Goal: Check status: Check status

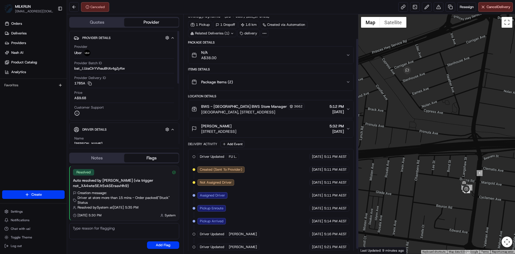
scroll to position [33, 0]
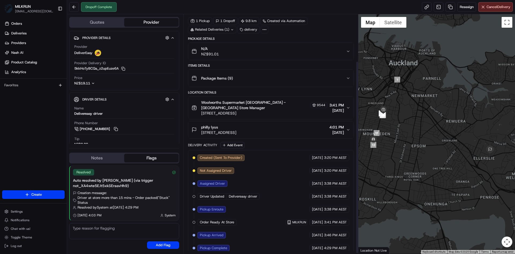
scroll to position [59, 0]
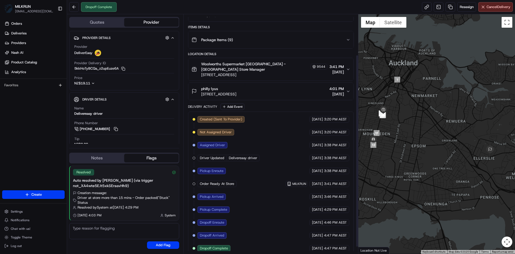
scroll to position [59, 0]
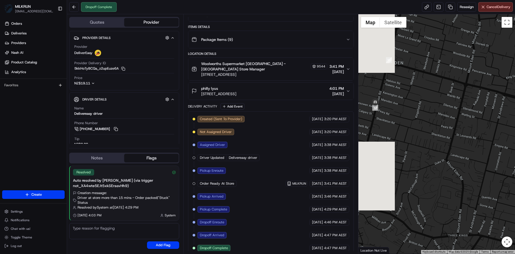
drag, startPoint x: 367, startPoint y: 151, endPoint x: 444, endPoint y: 154, distance: 76.8
click at [444, 154] on div at bounding box center [437, 133] width 157 height 239
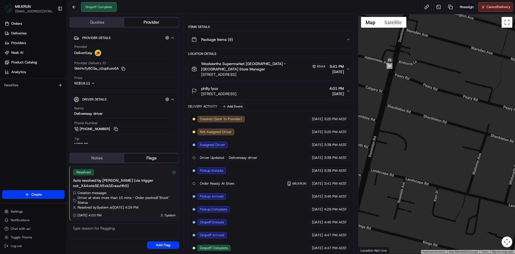
drag, startPoint x: 382, startPoint y: 97, endPoint x: 424, endPoint y: 169, distance: 83.8
click at [424, 169] on div at bounding box center [437, 133] width 157 height 239
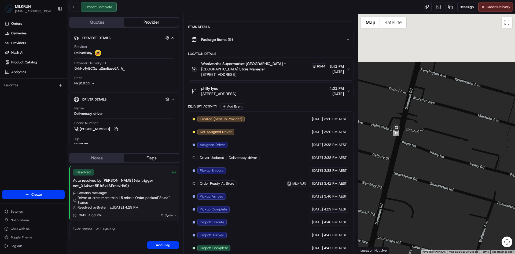
drag, startPoint x: 380, startPoint y: 113, endPoint x: 385, endPoint y: 181, distance: 68.1
click at [385, 181] on div at bounding box center [437, 133] width 157 height 239
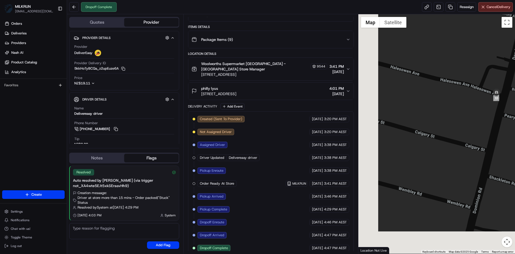
drag, startPoint x: 399, startPoint y: 152, endPoint x: 489, endPoint y: 112, distance: 98.2
click at [490, 112] on div at bounding box center [437, 133] width 157 height 239
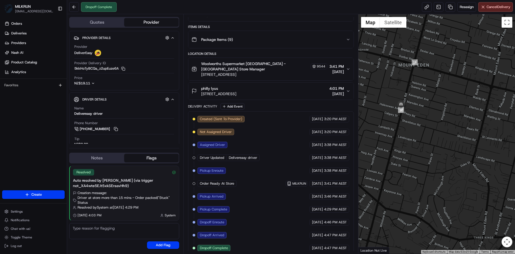
drag, startPoint x: 440, startPoint y: 153, endPoint x: 377, endPoint y: 145, distance: 63.4
click at [377, 145] on div at bounding box center [437, 133] width 157 height 239
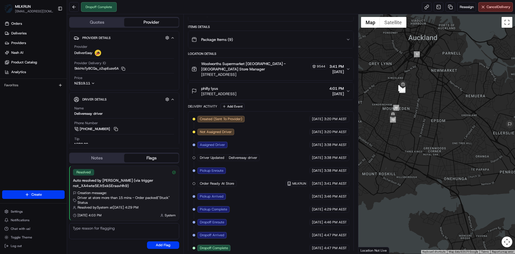
drag, startPoint x: 438, startPoint y: 164, endPoint x: 400, endPoint y: 156, distance: 39.2
click at [400, 156] on div at bounding box center [437, 133] width 157 height 239
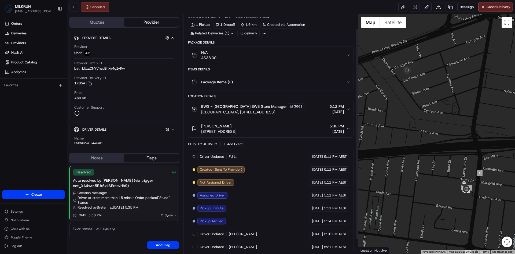
scroll to position [33, 0]
